Goal: Information Seeking & Learning: Learn about a topic

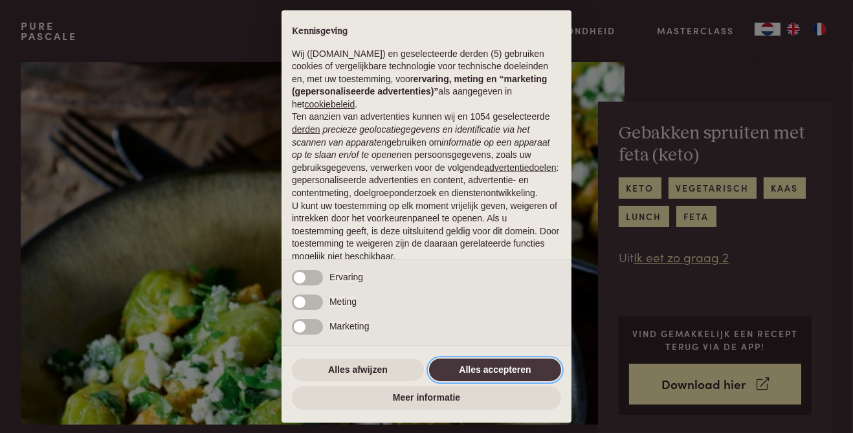
click at [475, 373] on button "Alles accepteren" at bounding box center [495, 370] width 132 height 23
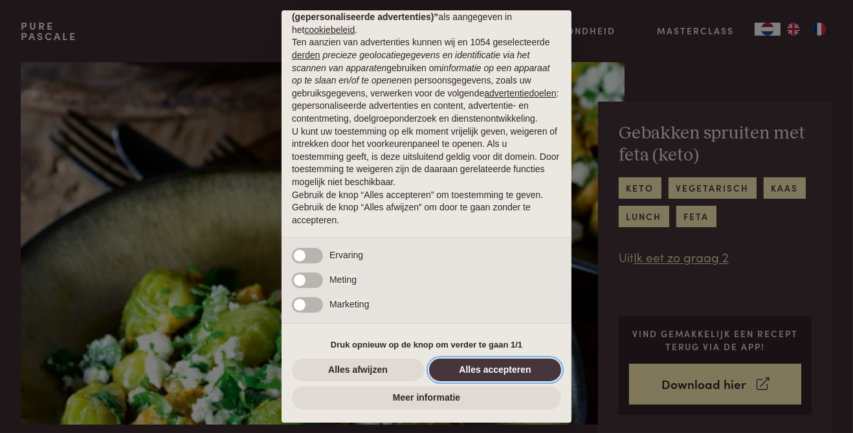
click at [482, 366] on button "Alles accepteren" at bounding box center [495, 370] width 132 height 23
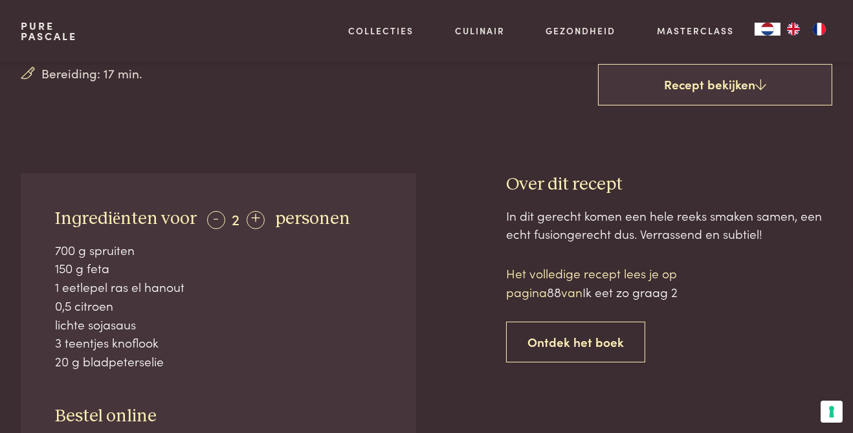
scroll to position [368, 0]
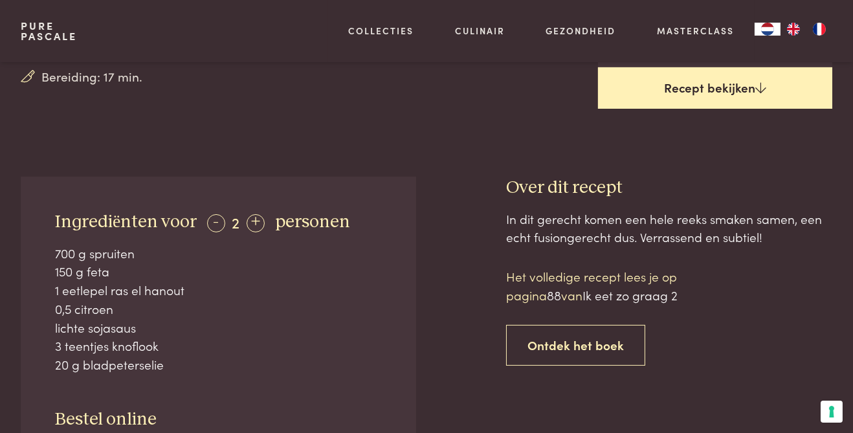
click at [640, 84] on link "Recept bekijken" at bounding box center [715, 87] width 234 height 41
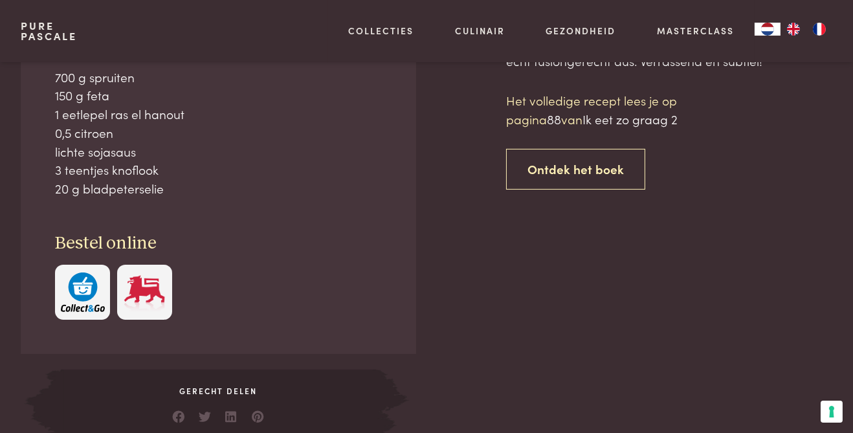
scroll to position [544, 0]
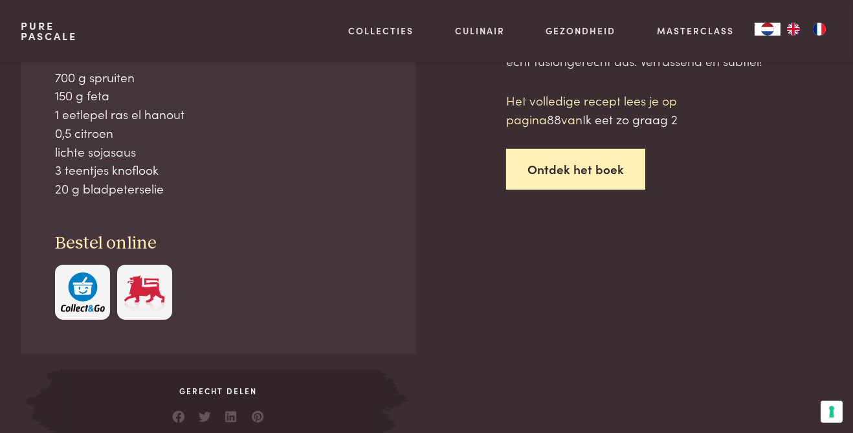
click at [532, 161] on link "Ontdek het boek" at bounding box center [575, 169] width 139 height 41
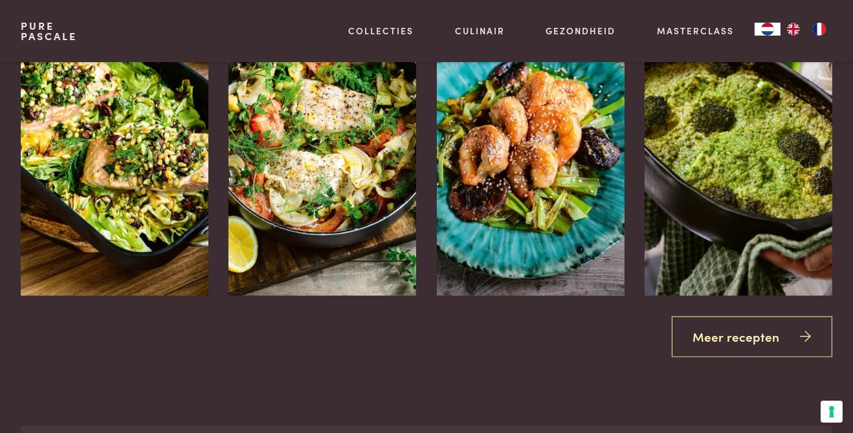
scroll to position [1814, 0]
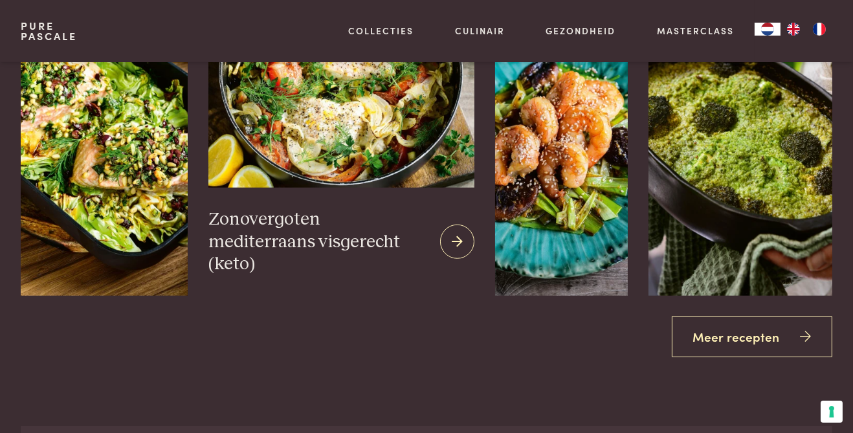
click at [241, 188] on img at bounding box center [342, 47] width 266 height 280
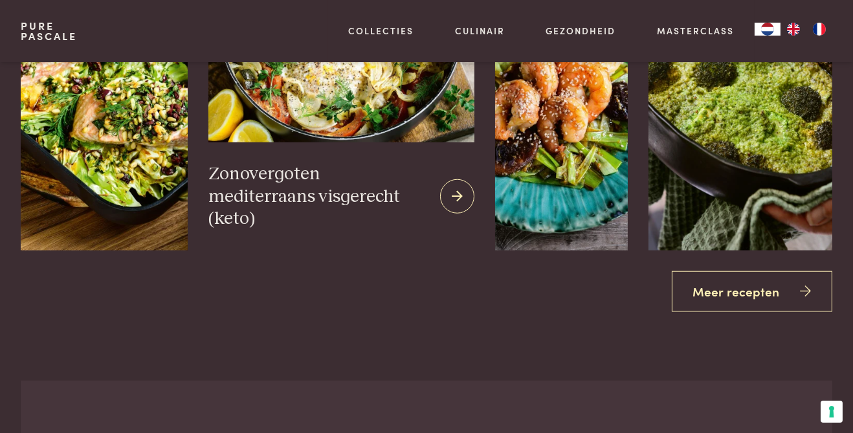
scroll to position [1870, 0]
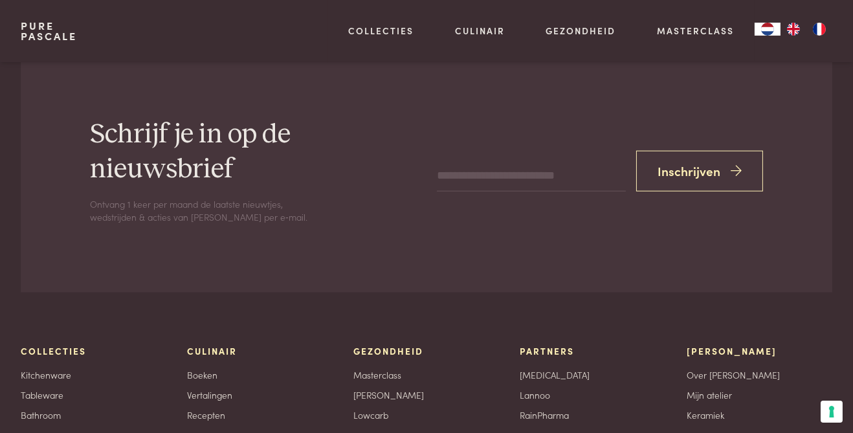
scroll to position [2191, 0]
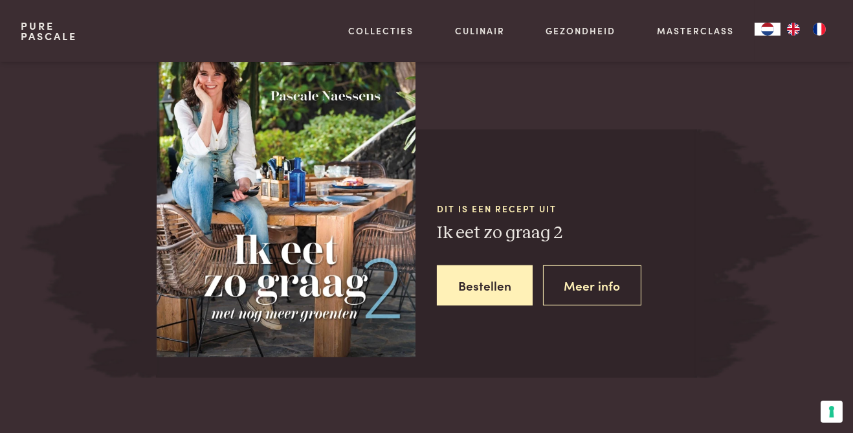
scroll to position [544, 0]
